Goal: Transaction & Acquisition: Purchase product/service

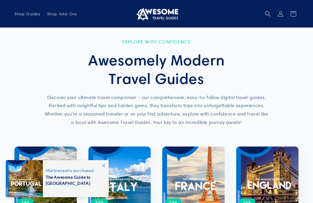
click at [105, 164] on icon at bounding box center [103, 165] width 3 height 3
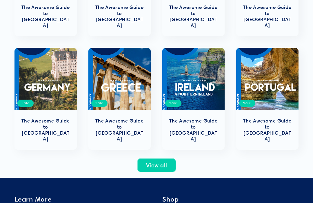
scroll to position [212, 0]
click at [131, 118] on link "The Awesome Guide to [GEOGRAPHIC_DATA]" at bounding box center [119, 130] width 51 height 24
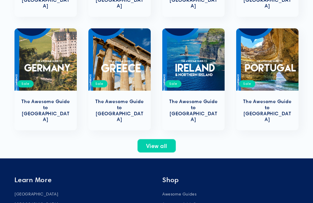
click at [131, 98] on link "The Awesome Guide to [GEOGRAPHIC_DATA]" at bounding box center [119, 110] width 51 height 24
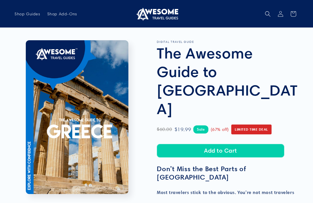
click at [231, 144] on button "Add to Cart" at bounding box center [220, 151] width 127 height 14
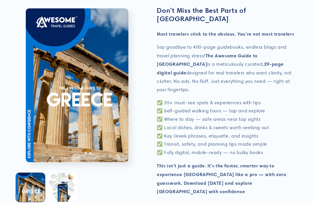
scroll to position [163, 0]
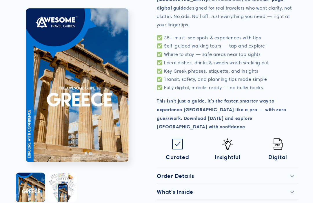
click at [66, 173] on button "Load image 2 in gallery view" at bounding box center [62, 187] width 29 height 29
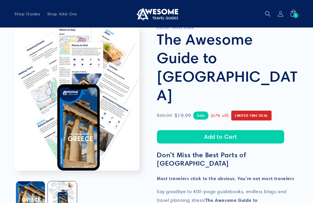
scroll to position [0, 0]
